Goal: Task Accomplishment & Management: Manage account settings

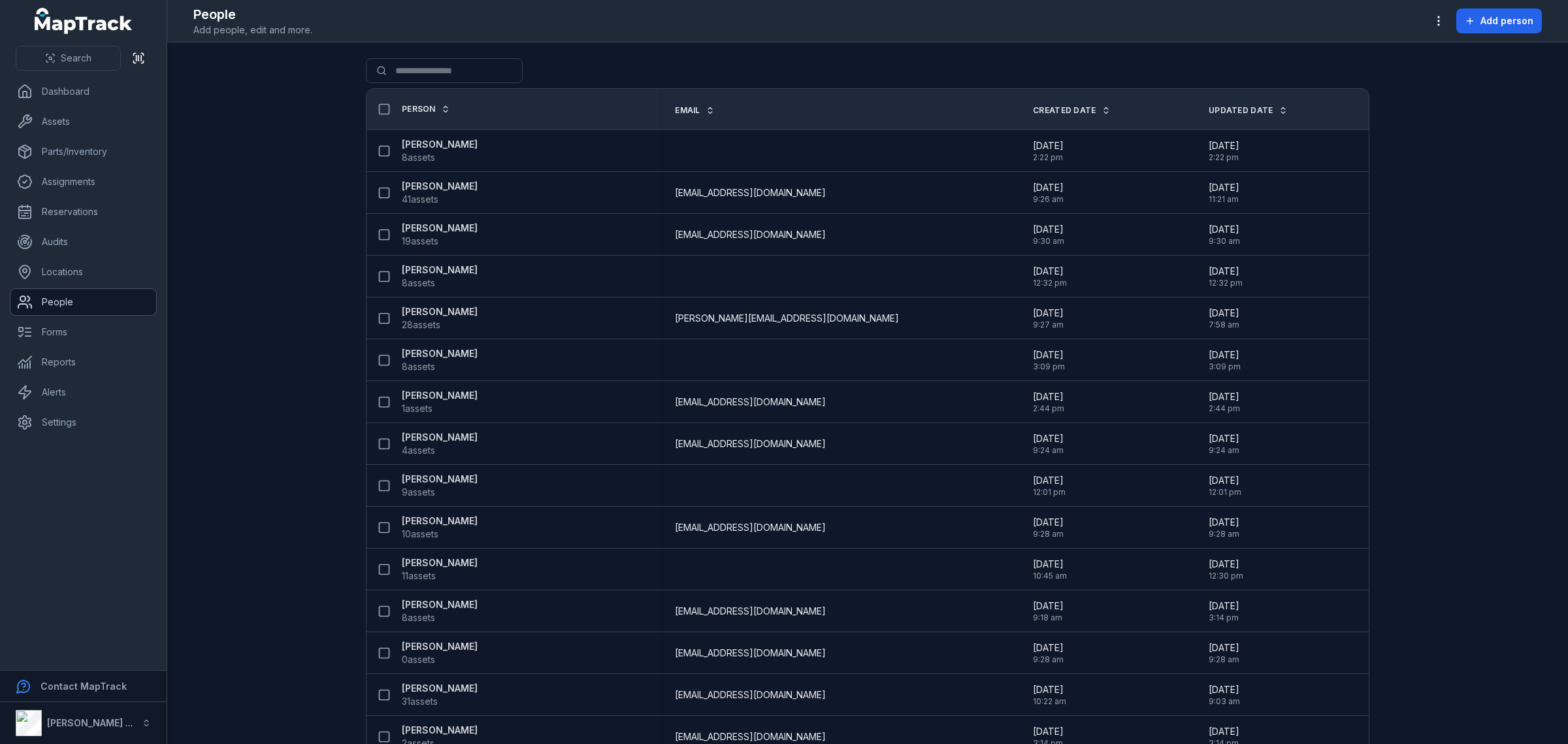
click at [21, 309] on icon at bounding box center [24, 301] width 15 height 15
click at [67, 422] on link "Settings" at bounding box center [83, 422] width 146 height 26
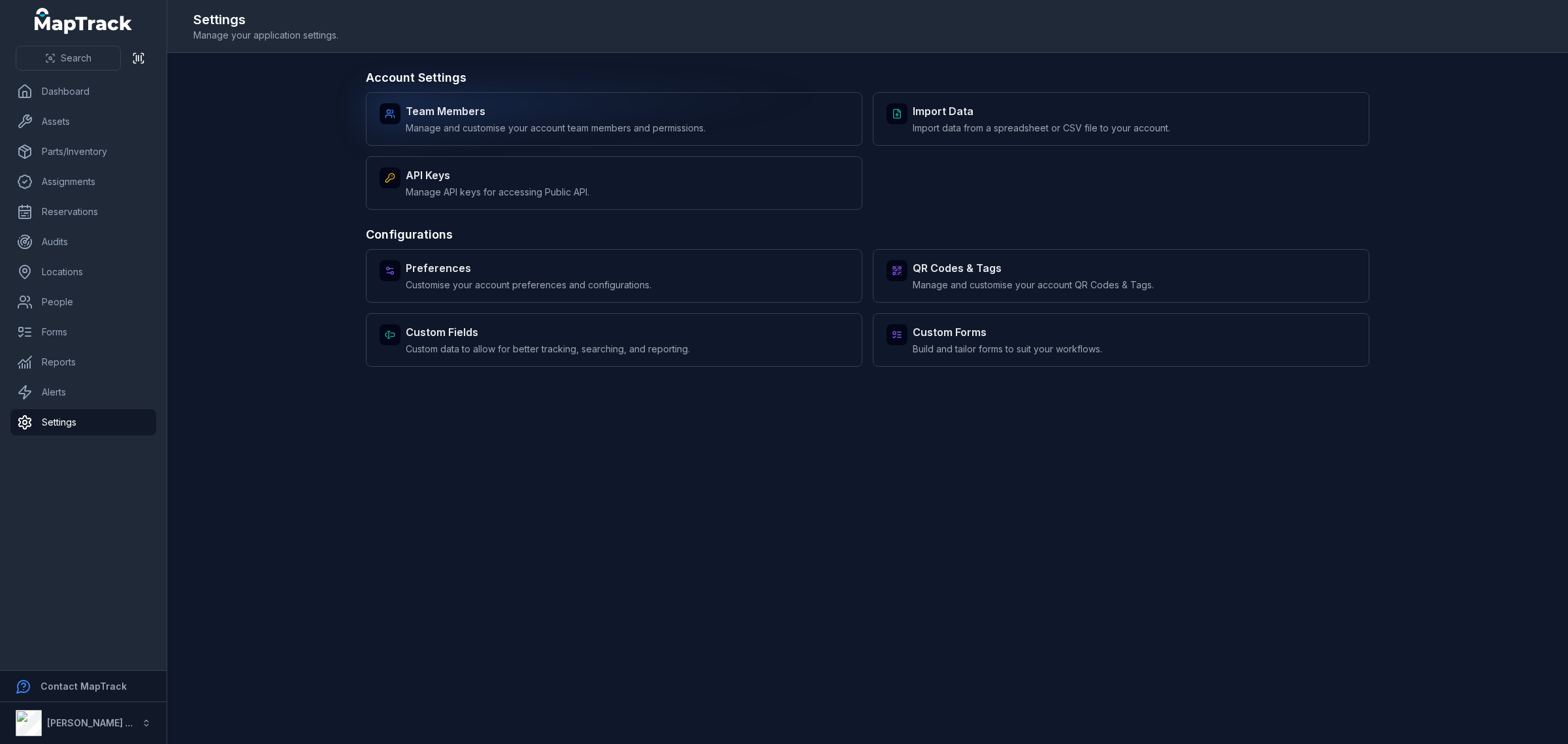
click at [435, 98] on div "Team Members Manage and customise your account team members and permissions." at bounding box center [615, 118] width 497 height 53
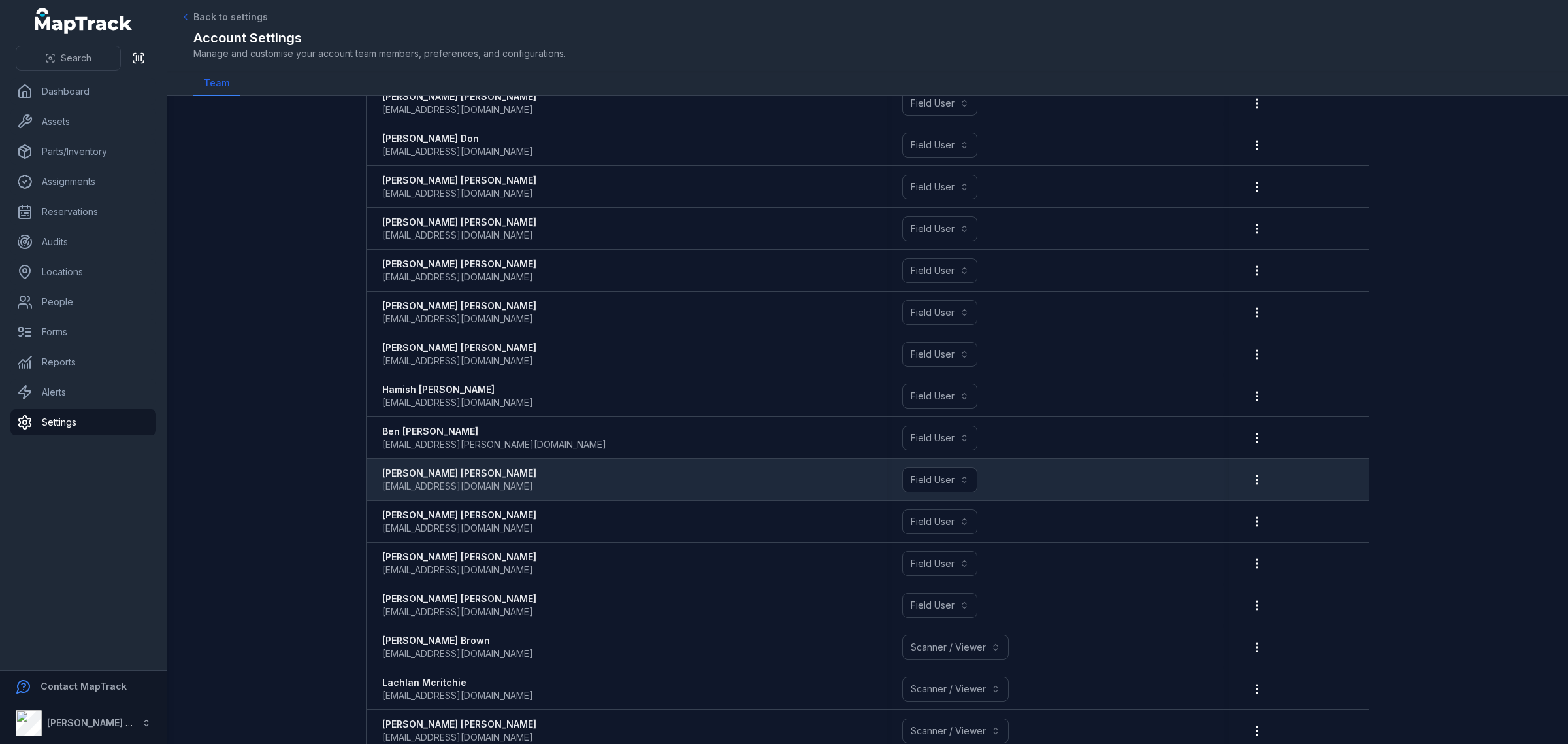
scroll to position [1568, 0]
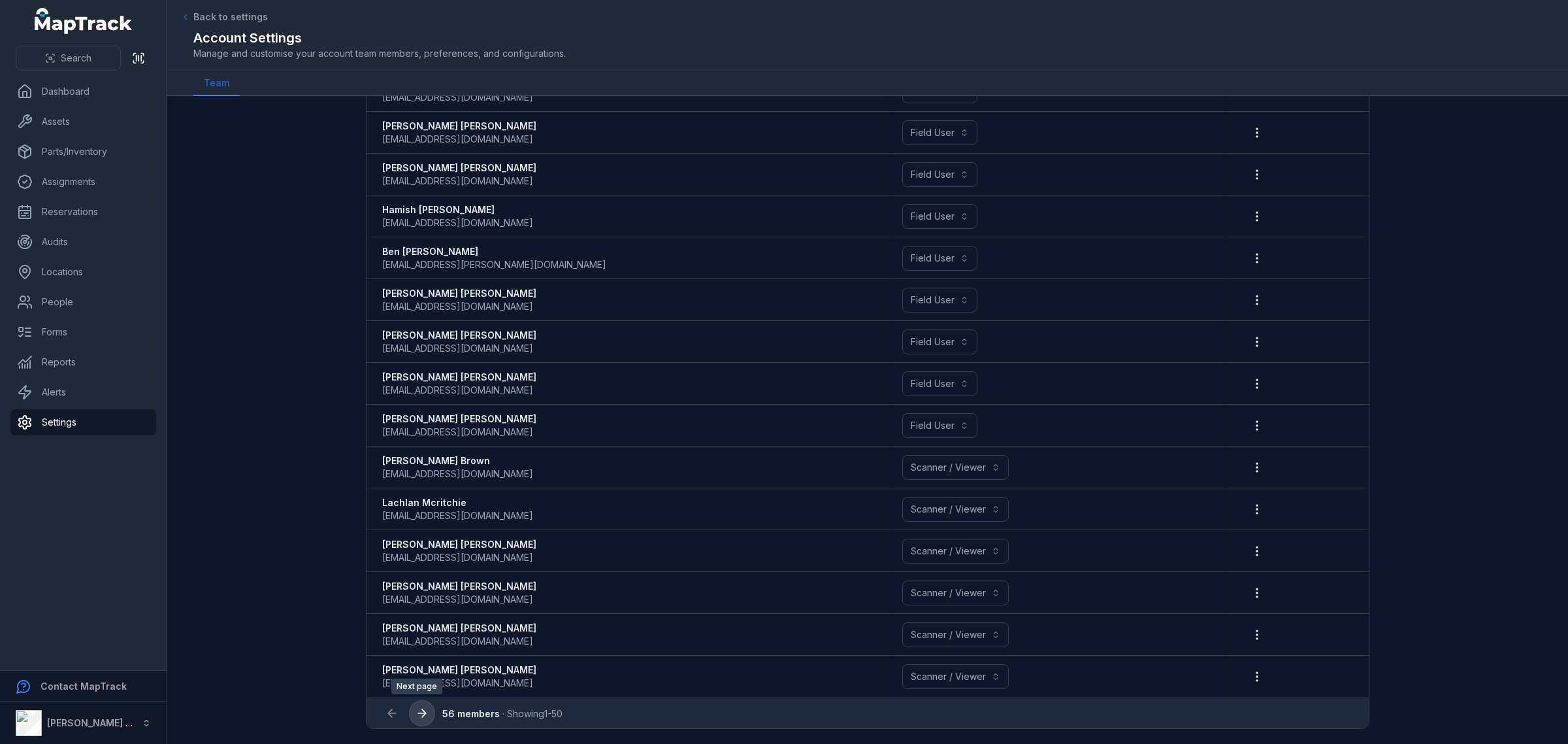
click at [417, 710] on icon at bounding box center [422, 713] width 13 height 13
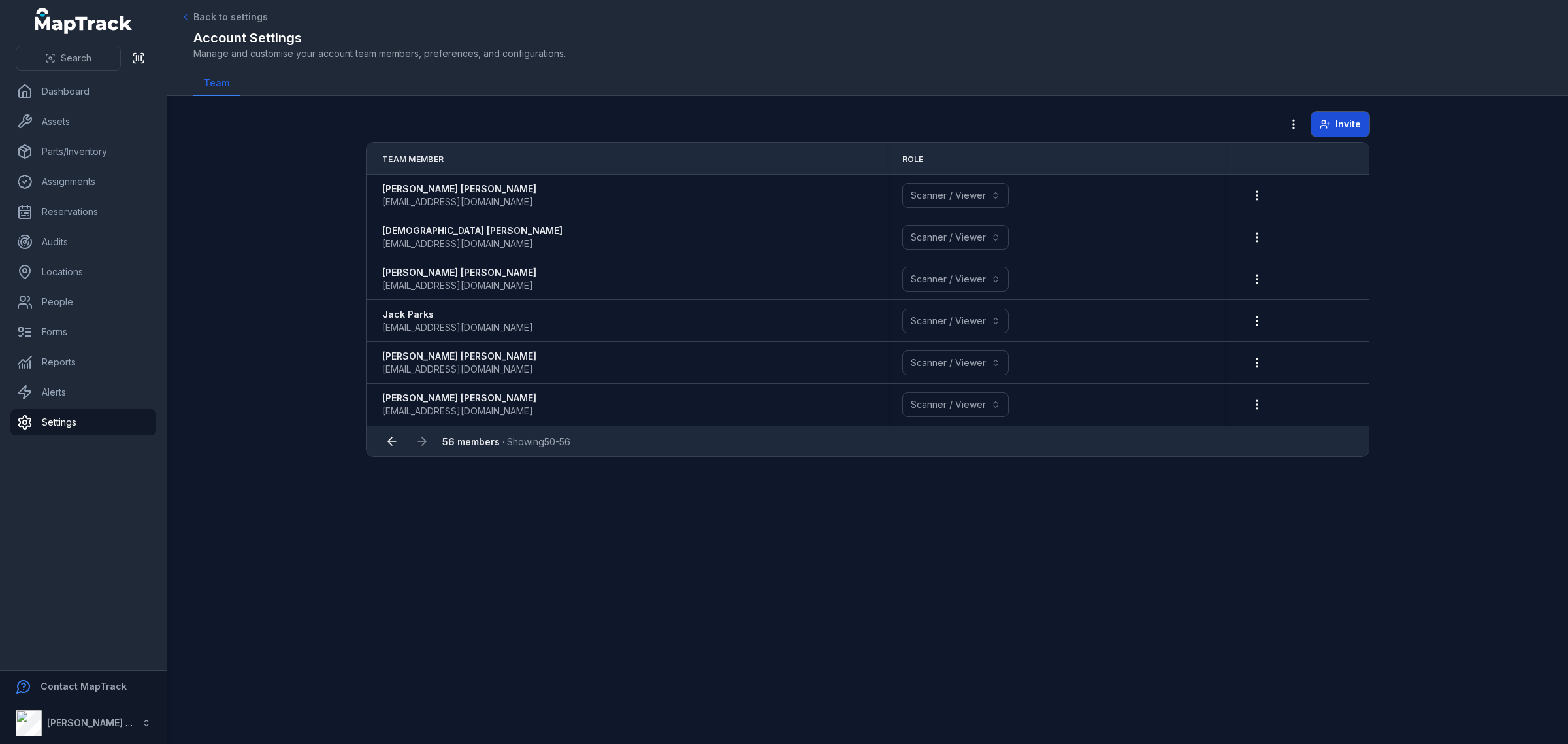
click at [1348, 123] on span "Invite" at bounding box center [1348, 124] width 25 height 13
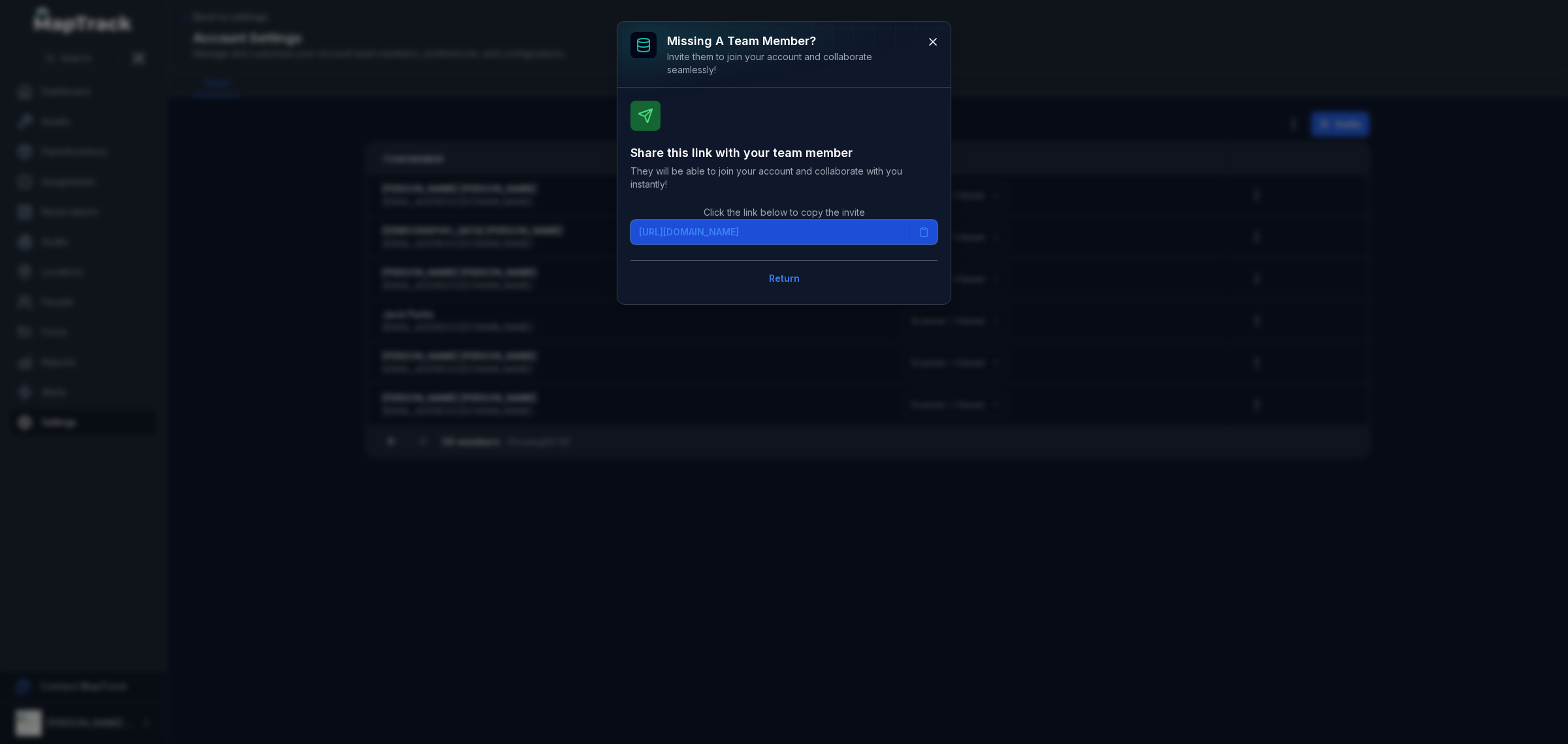
click at [739, 232] on span "[URL][DOMAIN_NAME]" at bounding box center [689, 231] width 100 height 13
drag, startPoint x: 926, startPoint y: 34, endPoint x: 938, endPoint y: 43, distance: 15.0
click at [926, 34] on button at bounding box center [933, 42] width 24 height 24
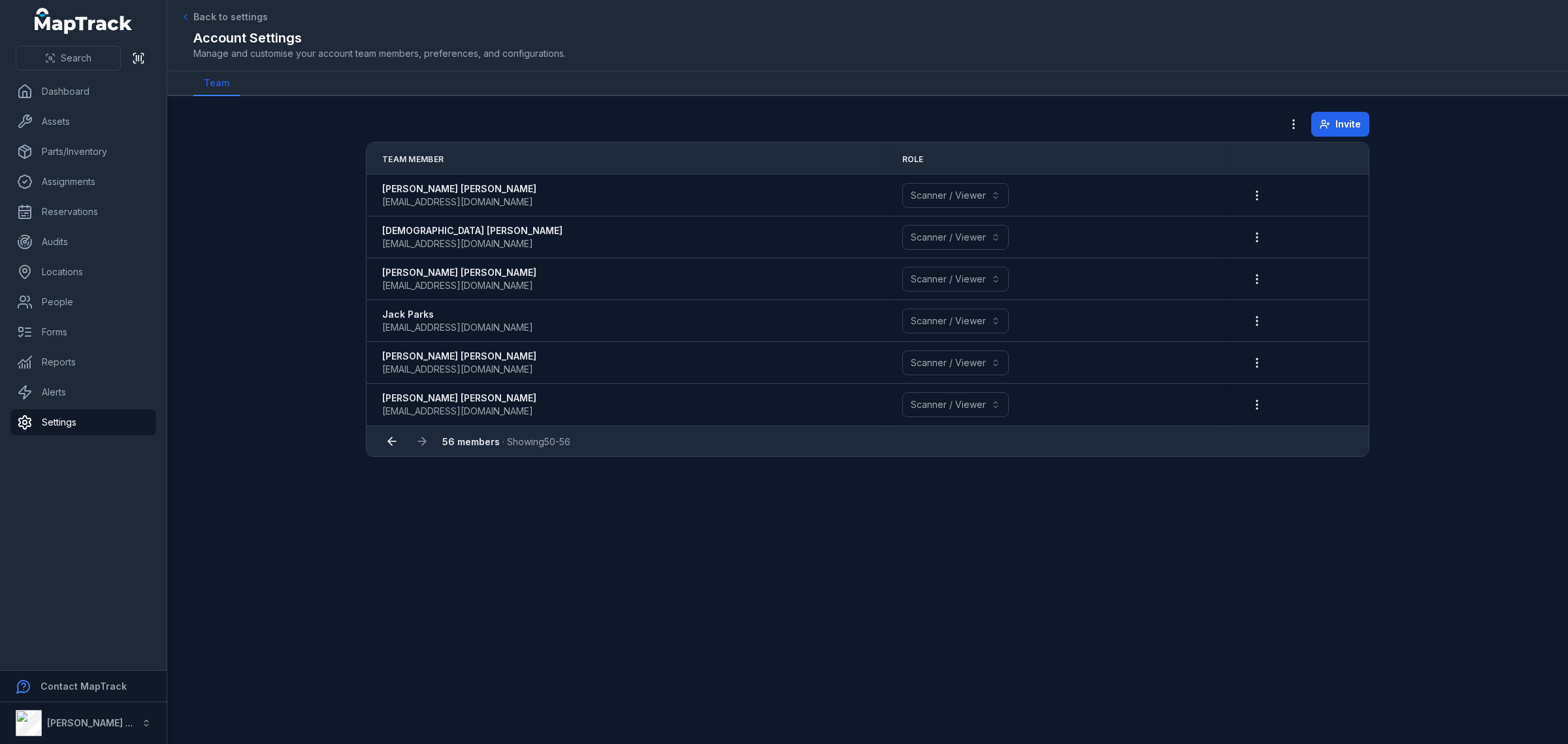
click at [1046, 566] on main "Invite Team Member Role [PERSON_NAME] [EMAIL_ADDRESS][DOMAIN_NAME] Scanner / Vi…" at bounding box center [868, 419] width 1401 height 648
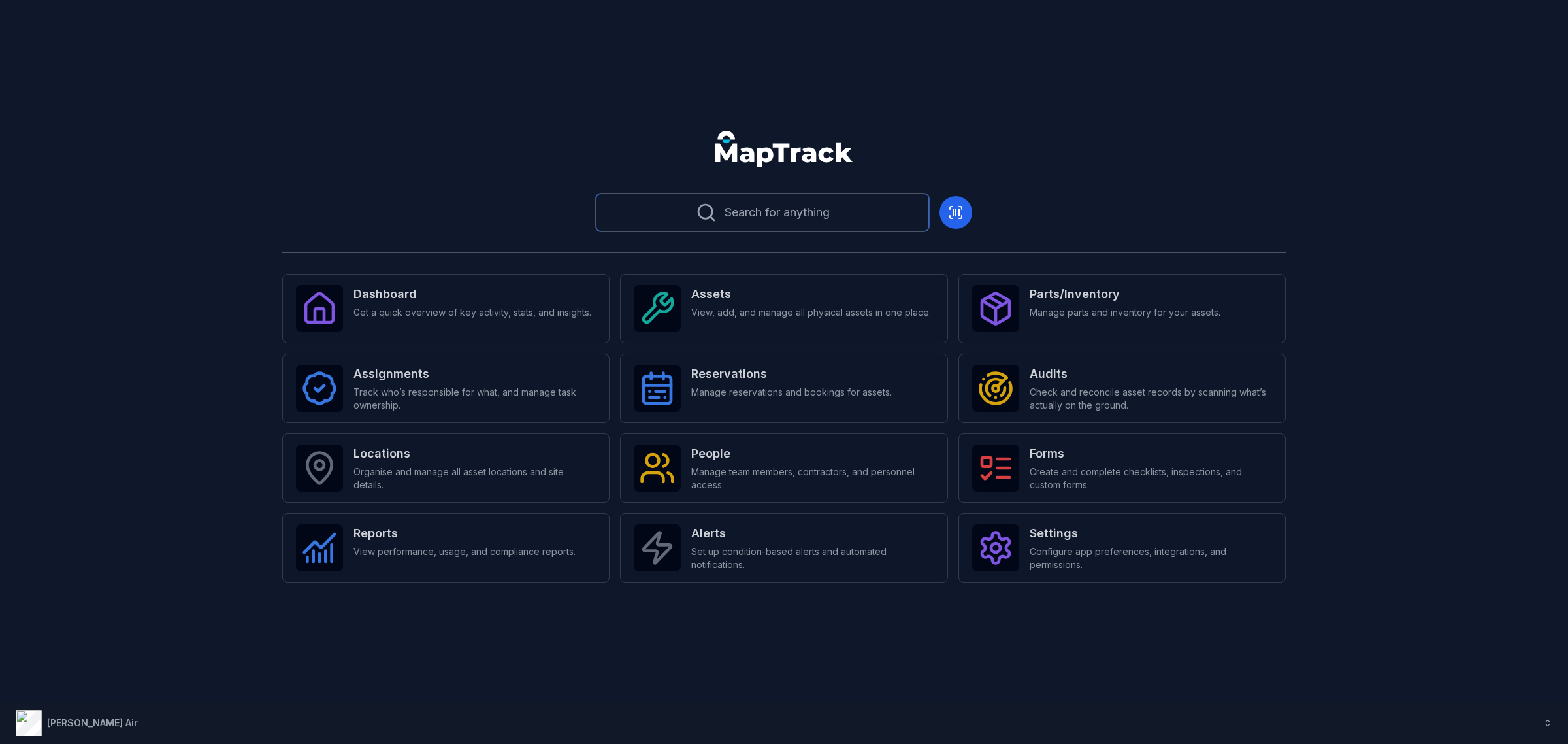
click at [773, 216] on span "Search for anything" at bounding box center [777, 212] width 105 height 18
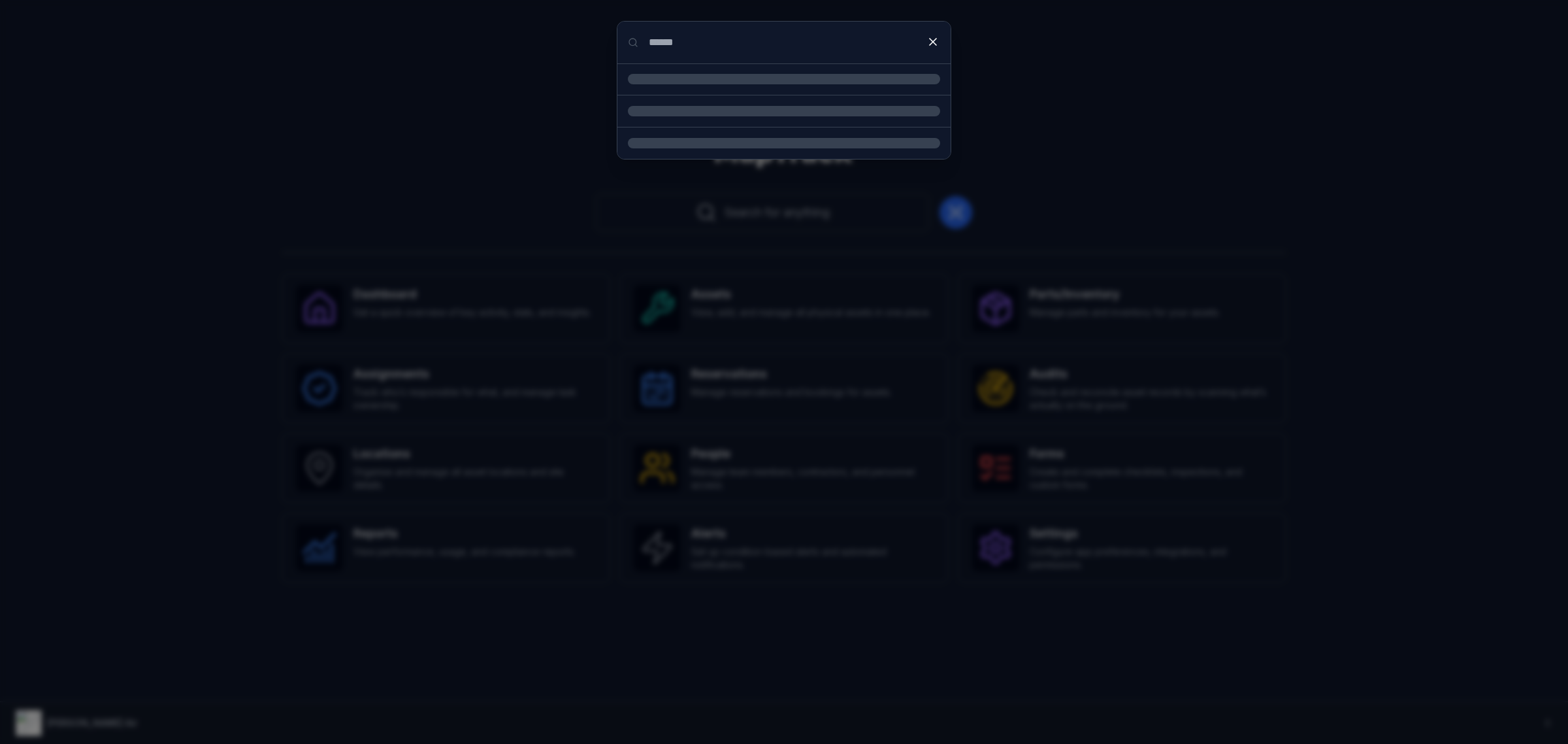
type input "******"
click at [850, 33] on input "******" at bounding box center [784, 42] width 333 height 42
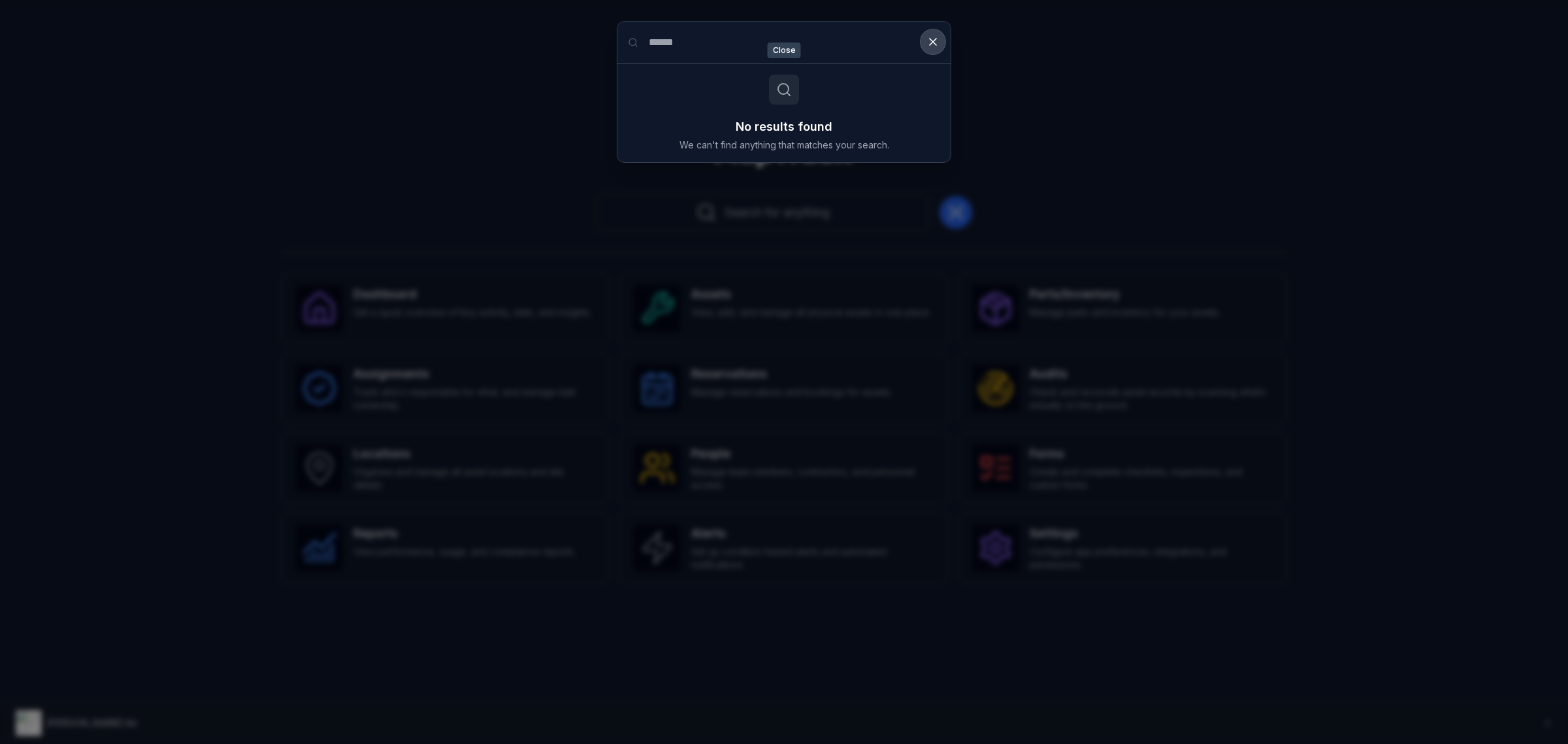
click at [925, 47] on button at bounding box center [933, 42] width 24 height 24
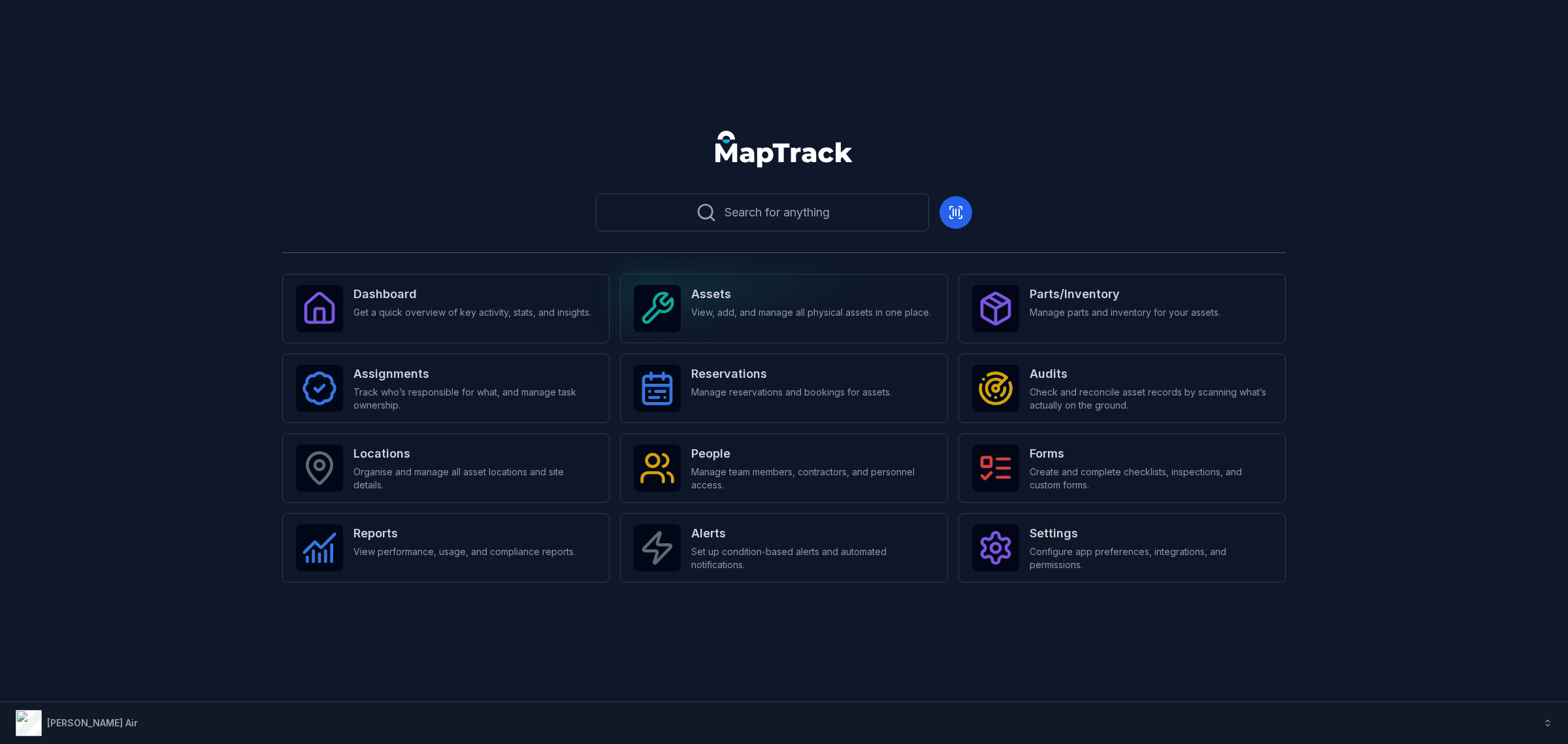
click at [693, 281] on div "Assets View, add, and manage all physical assets in one place." at bounding box center [784, 308] width 327 height 70
